Goal: Task Accomplishment & Management: Complete application form

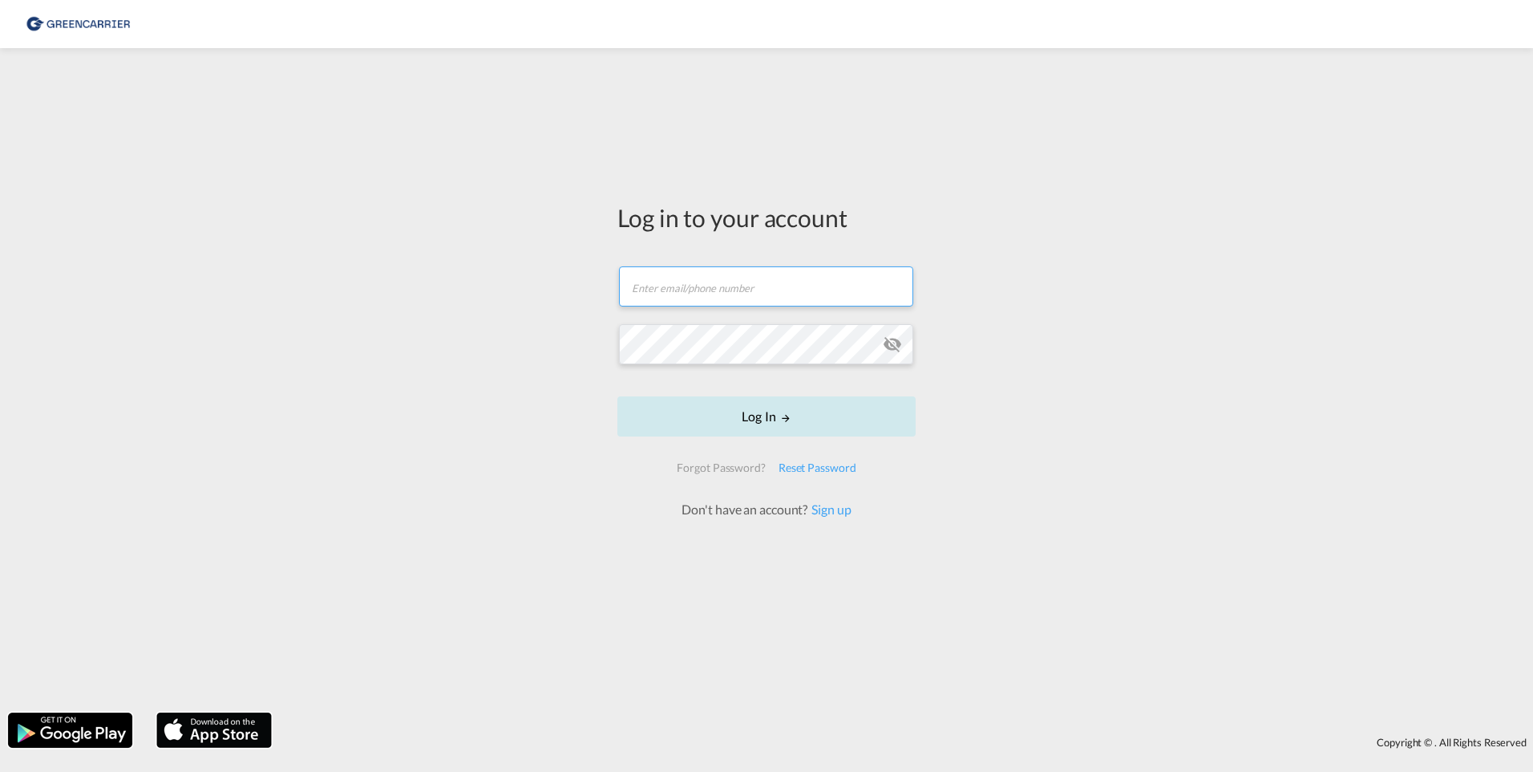
type input "[EMAIL_ADDRESS][DOMAIN_NAME]"
click at [729, 423] on button "Log In" at bounding box center [767, 416] width 298 height 40
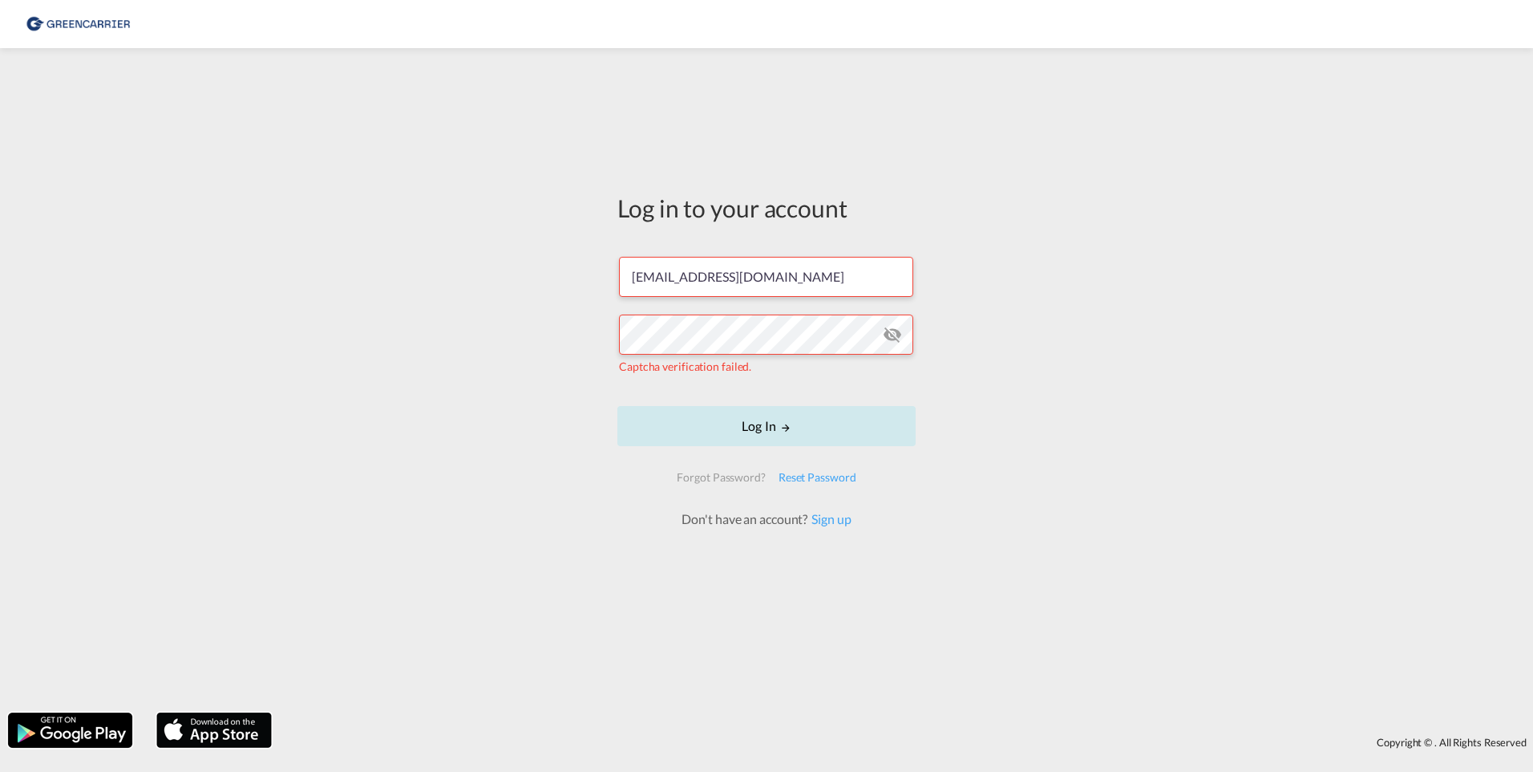
click at [695, 422] on button "Log In" at bounding box center [767, 426] width 298 height 40
click at [889, 333] on md-icon "icon-eye-off" at bounding box center [892, 334] width 19 height 19
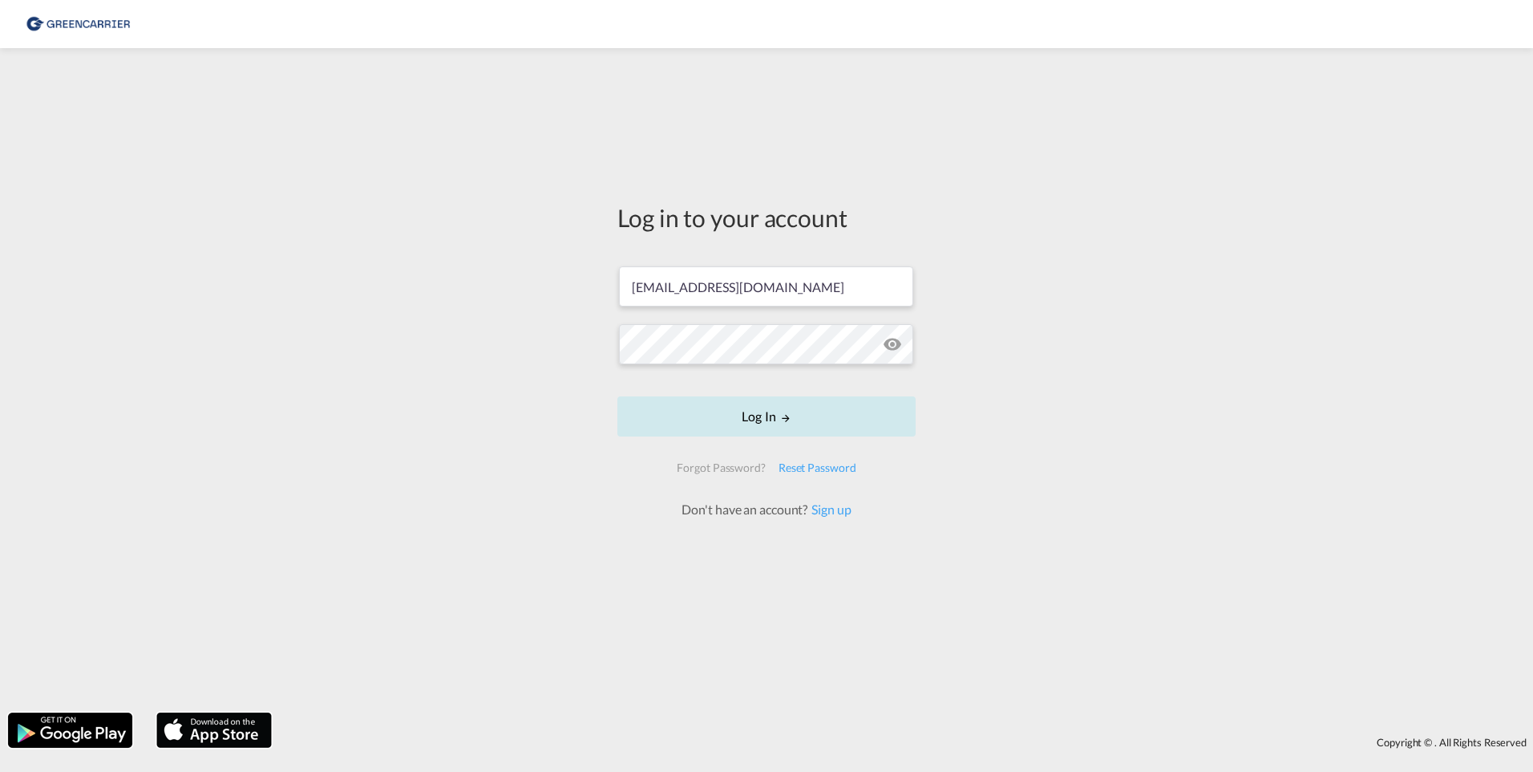
click at [682, 420] on button "Log In" at bounding box center [767, 416] width 298 height 40
type input "[EMAIL_ADDRESS][DOMAIN_NAME]"
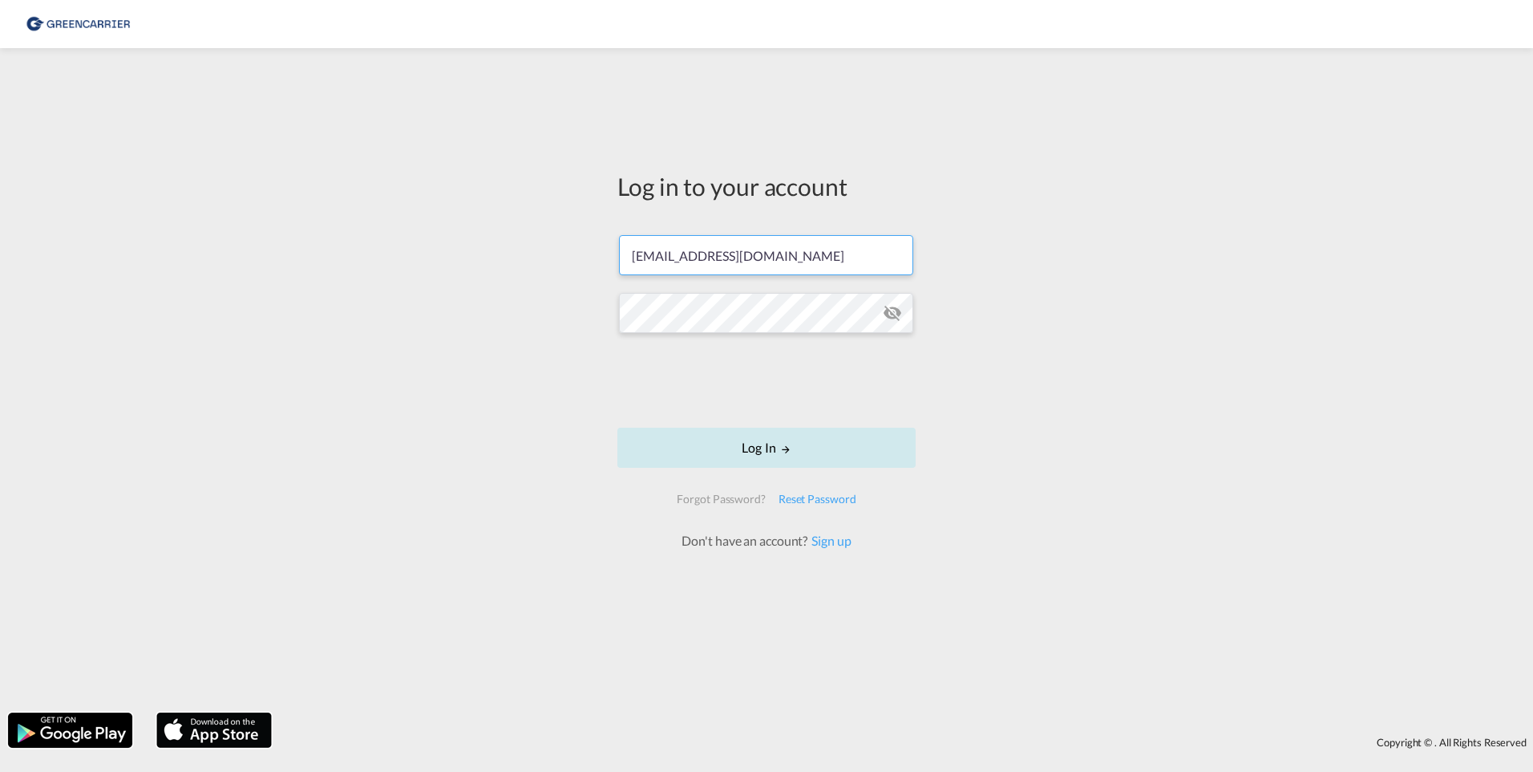
click at [749, 414] on div at bounding box center [767, 382] width 244 height 67
click at [726, 439] on button "Log In" at bounding box center [767, 447] width 298 height 40
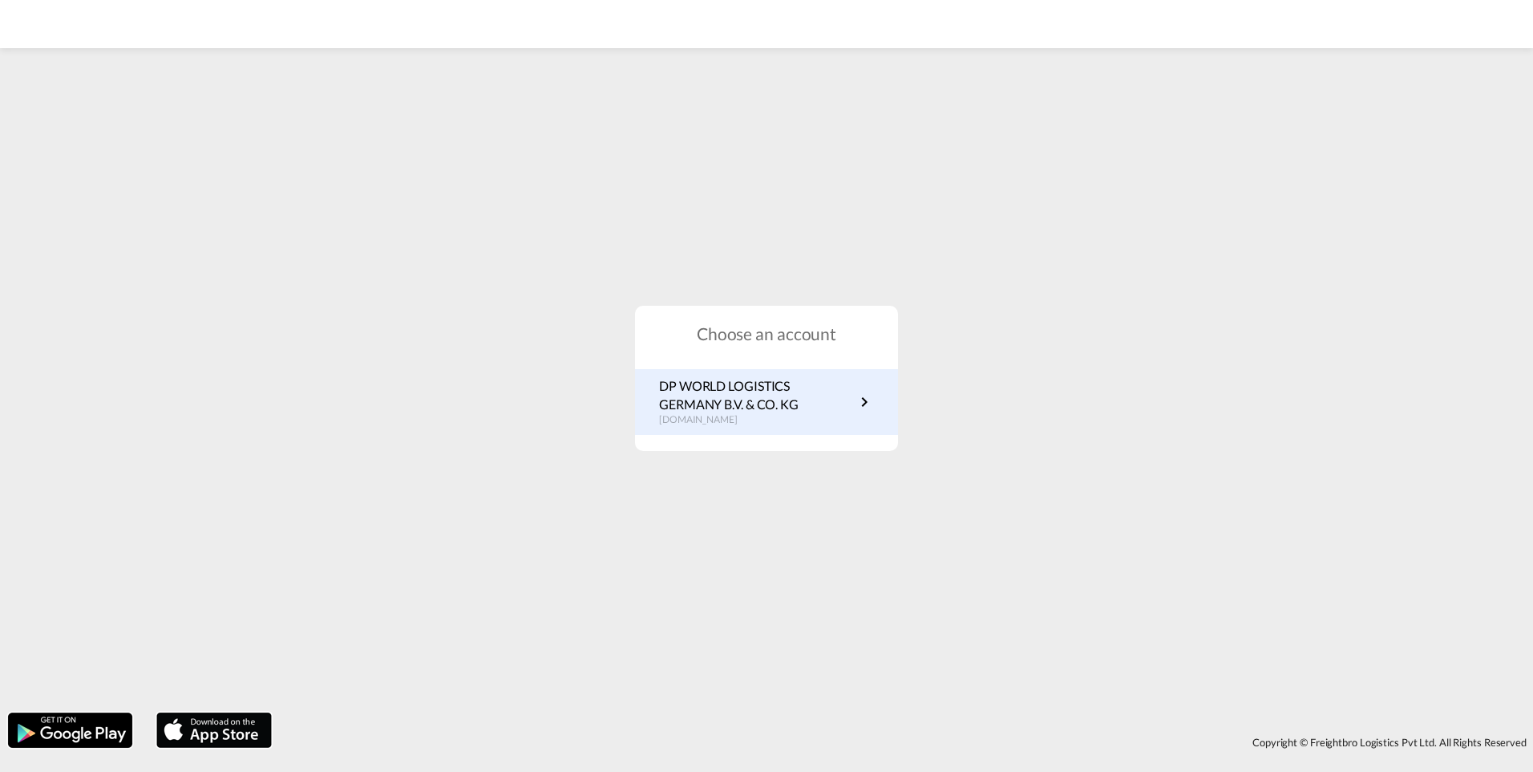
click at [768, 404] on p "DP WORLD LOGISTICS GERMANY B.V. & CO. KG" at bounding box center [757, 395] width 196 height 36
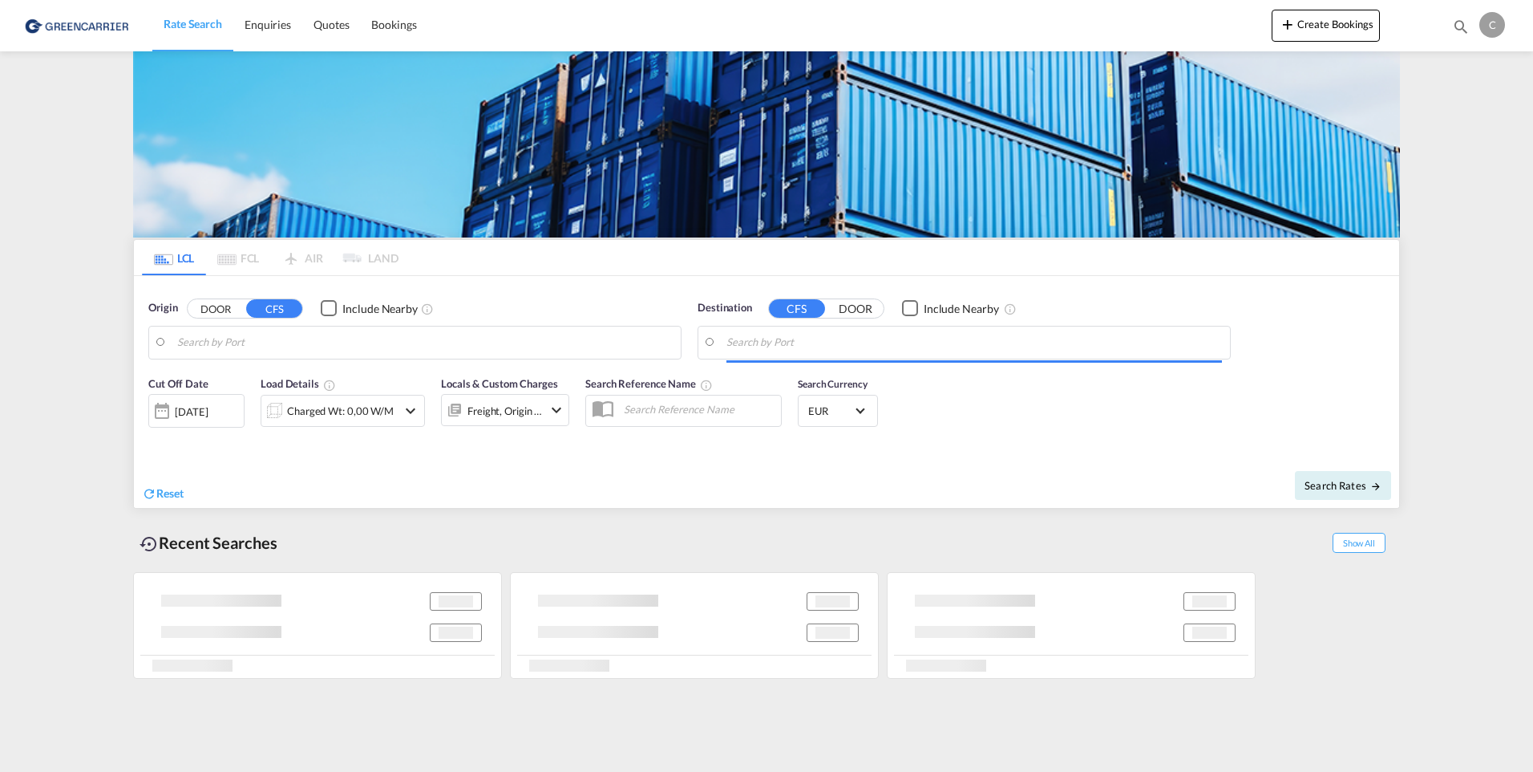
type input "[GEOGRAPHIC_DATA], [GEOGRAPHIC_DATA]"
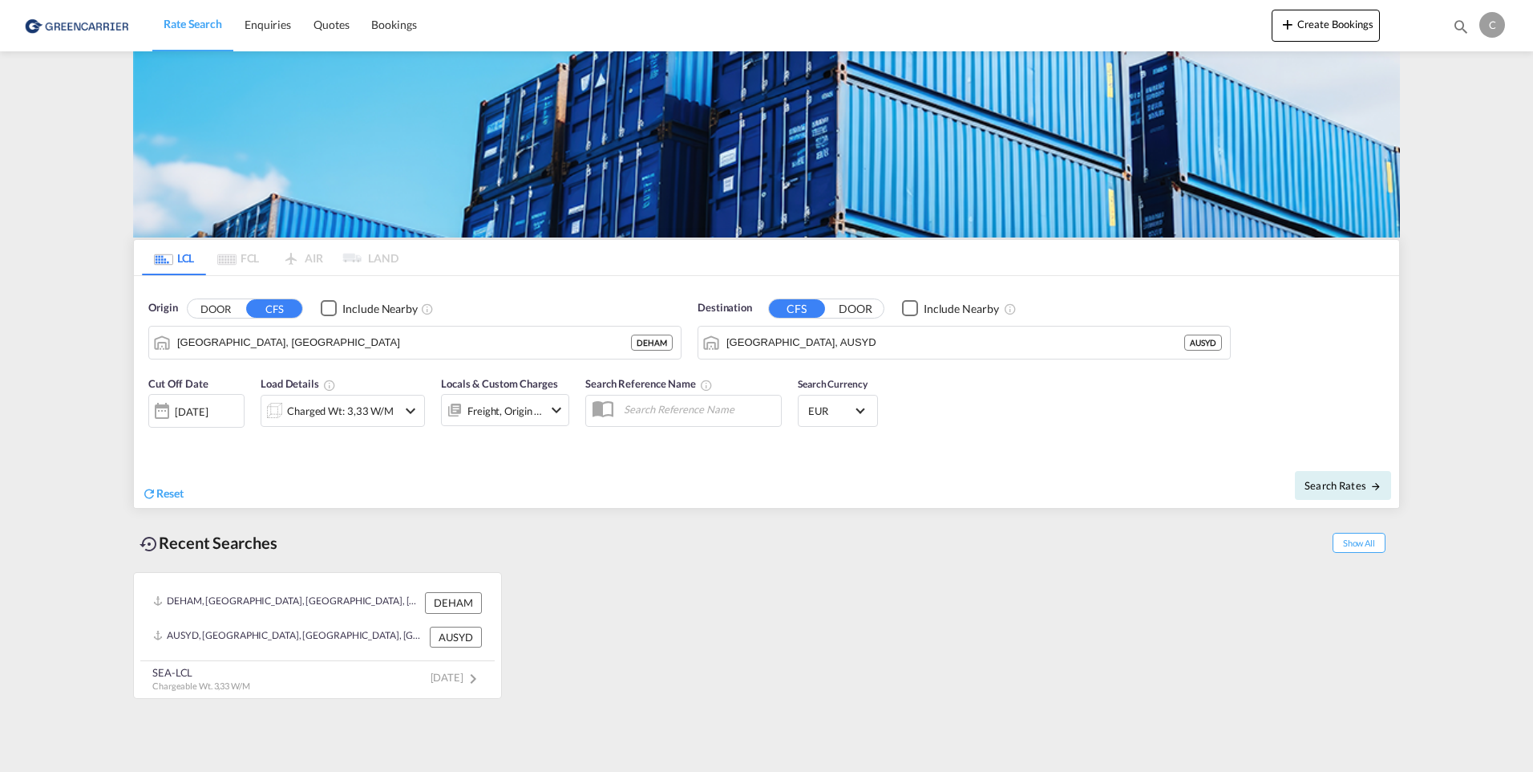
click at [232, 254] on md-pagination-wrapper "LCL FCL AIR LAND" at bounding box center [270, 257] width 257 height 35
click at [171, 255] on md-icon "Use the left and right arrow keys to navigate between tabs" at bounding box center [163, 259] width 19 height 12
click at [916, 346] on input "Sydney, AUSYD" at bounding box center [975, 342] width 496 height 24
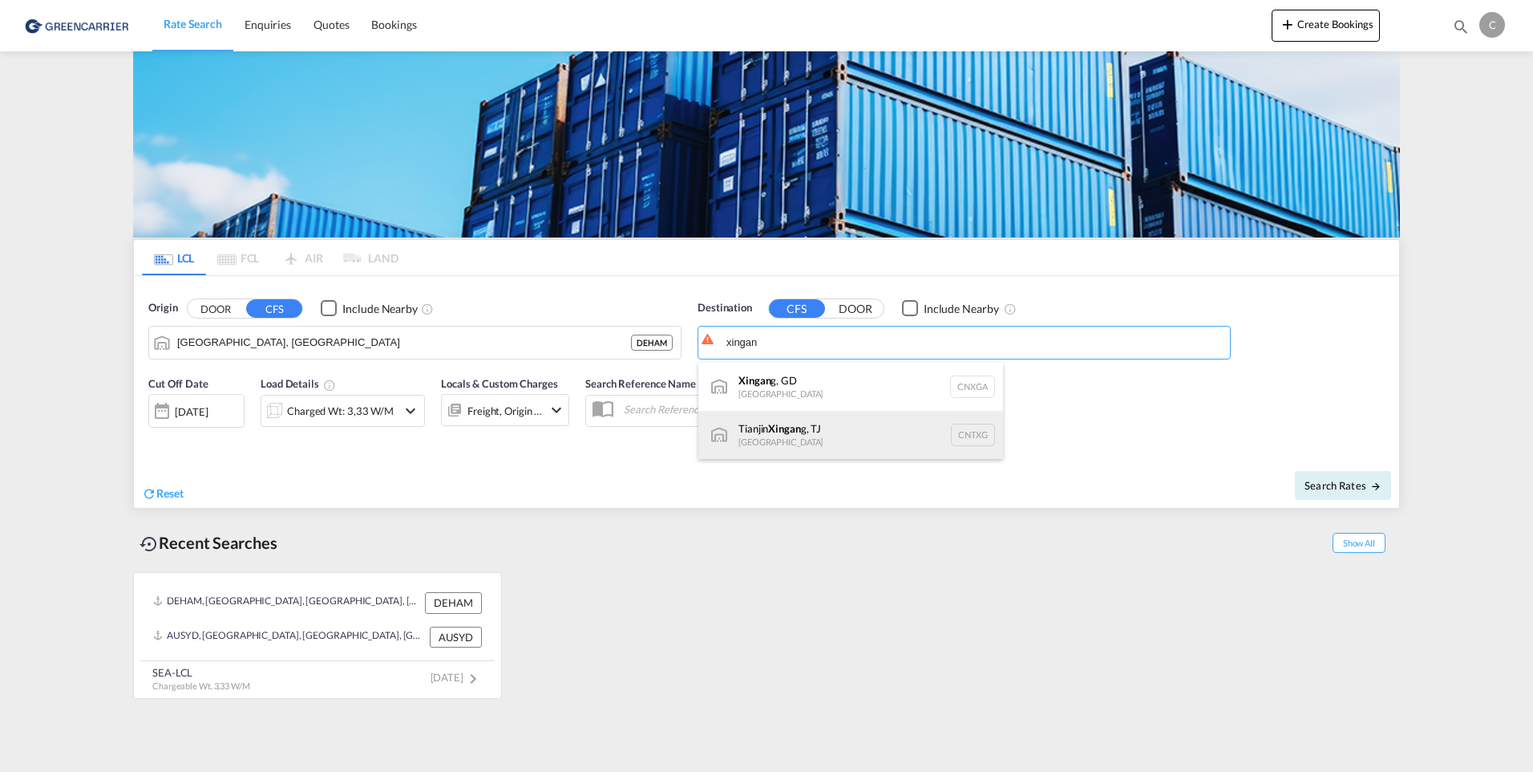
click at [822, 445] on div "Tianjin Xingan g, TJ China CNTXG" at bounding box center [851, 435] width 305 height 48
type input "Tianjin Xingang, TJ, CNTXG"
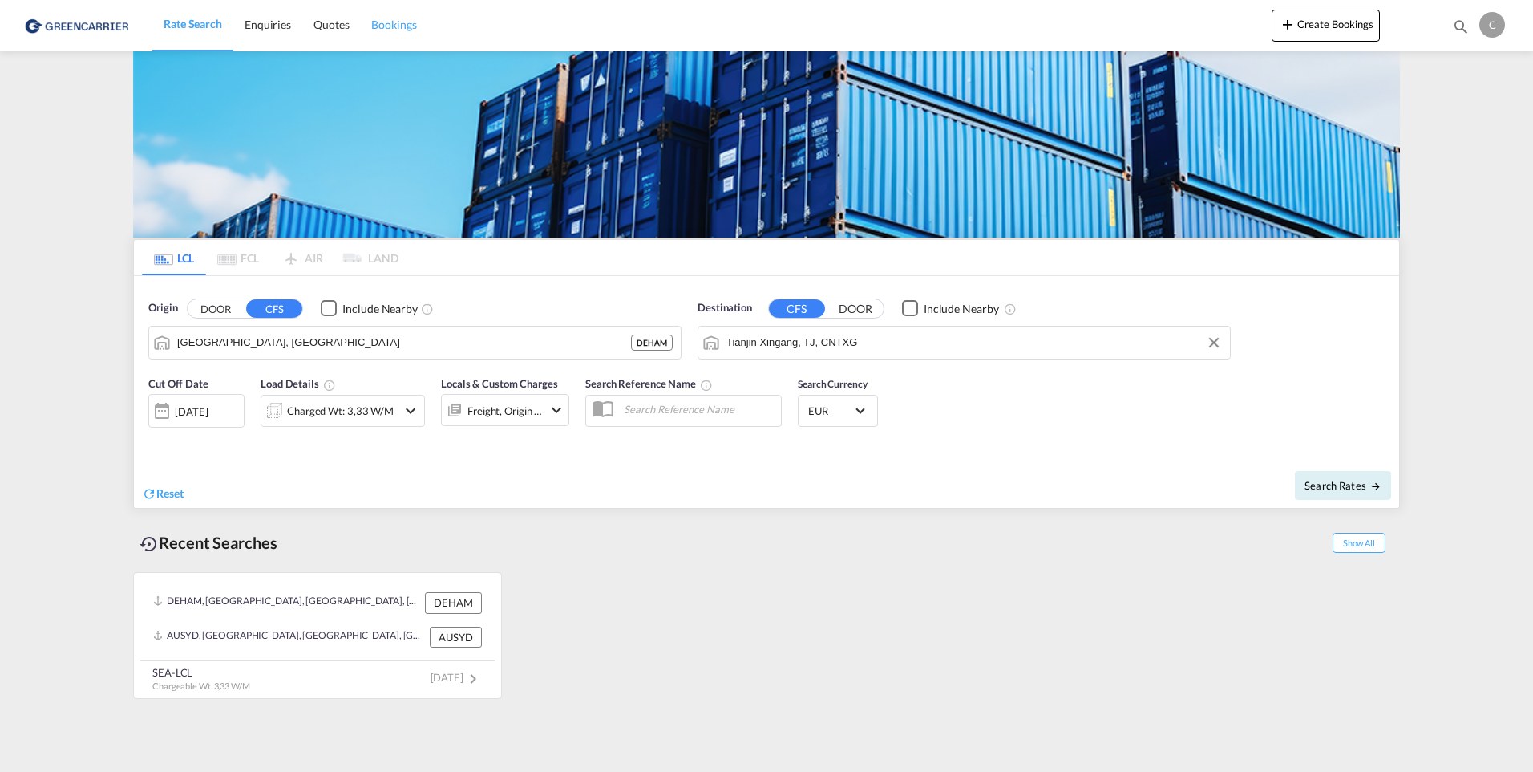
click at [384, 28] on span "Bookings" at bounding box center [393, 25] width 45 height 14
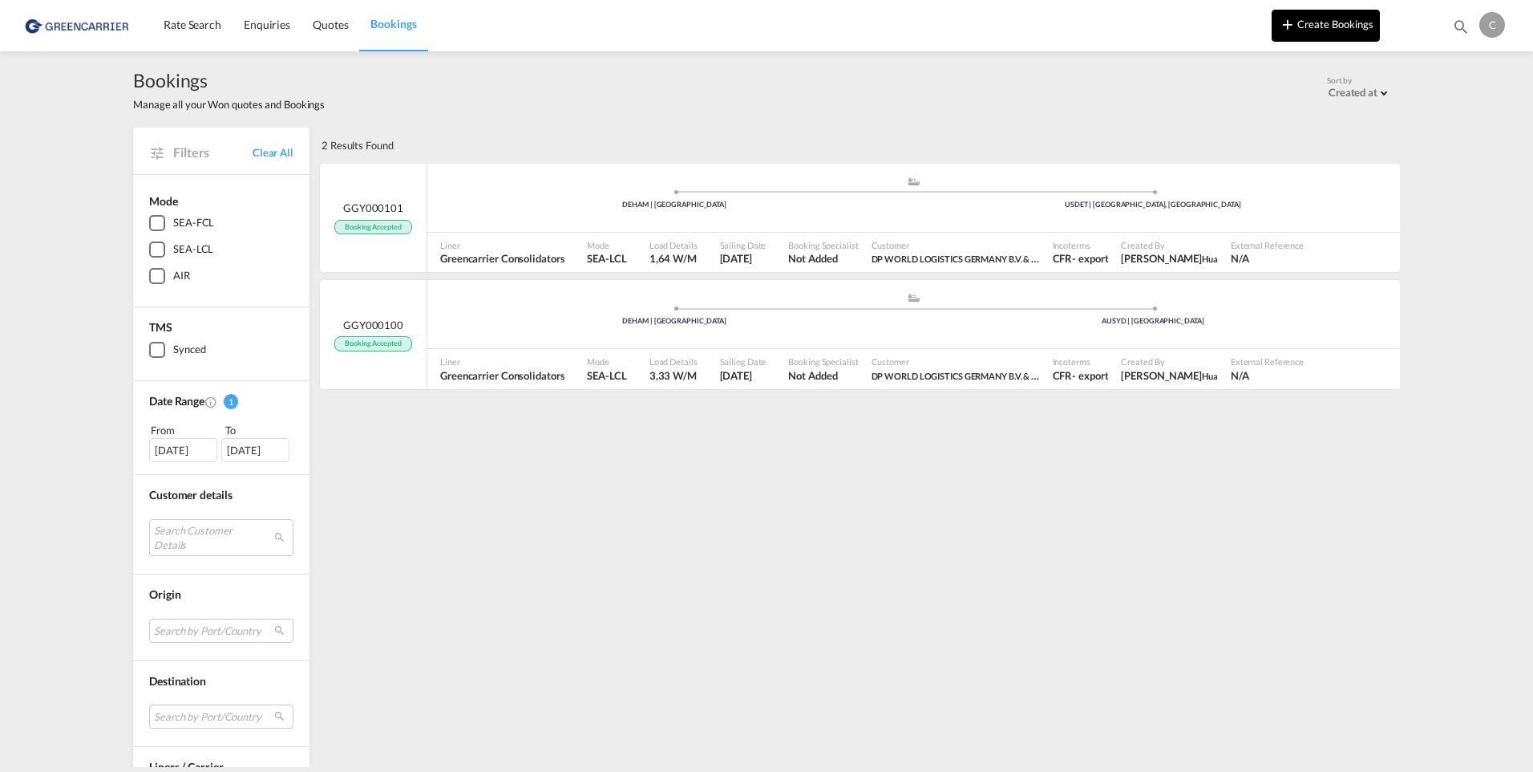
click at [1326, 33] on button "Create Bookings" at bounding box center [1326, 26] width 108 height 32
